Goal: Transaction & Acquisition: Purchase product/service

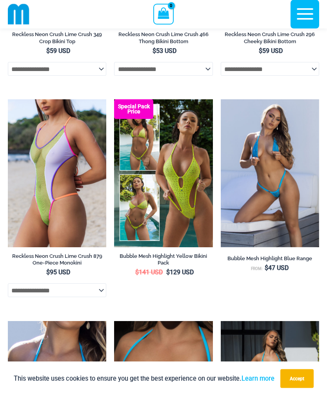
scroll to position [865, 0]
click at [8, 99] on img at bounding box center [8, 99] width 0 height 0
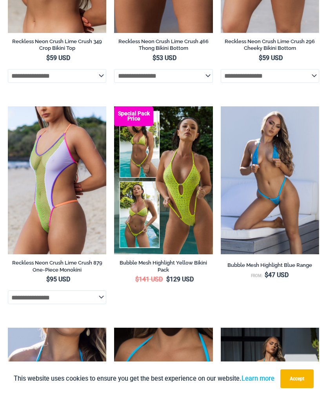
scroll to position [890, 0]
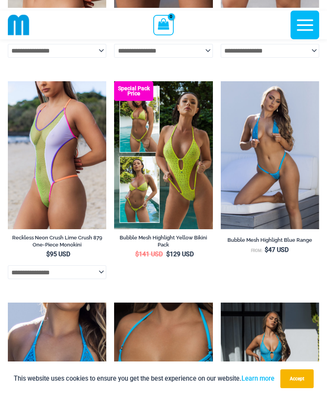
click at [114, 81] on img at bounding box center [114, 81] width 0 height 0
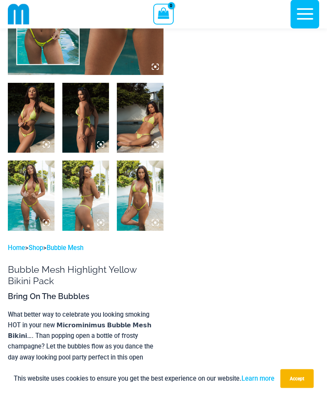
scroll to position [202, 0]
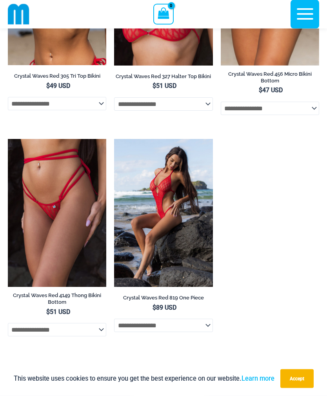
scroll to position [2132, 0]
click at [114, 139] on img at bounding box center [114, 139] width 0 height 0
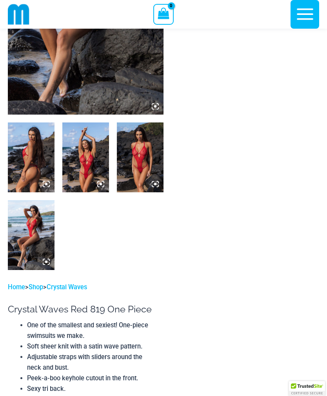
scroll to position [176, 0]
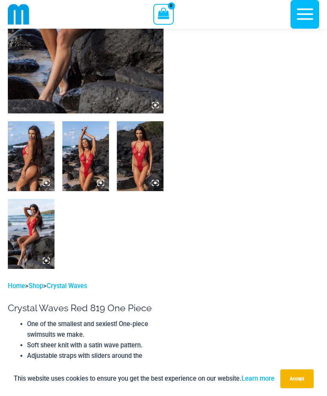
click at [31, 156] on img at bounding box center [31, 156] width 47 height 70
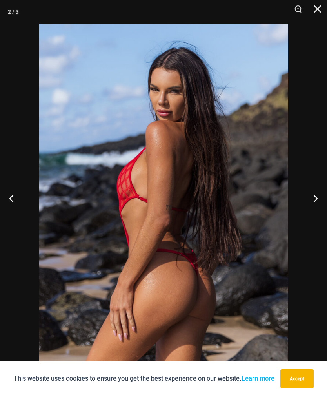
click at [322, 11] on button "Close" at bounding box center [315, 12] width 20 height 24
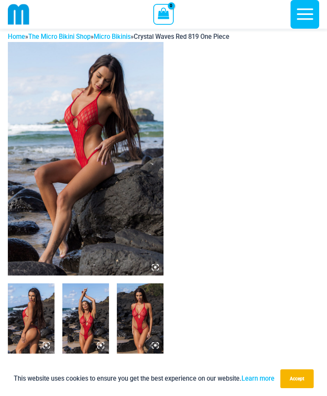
scroll to position [0, 0]
